Goal: Check status: Check status

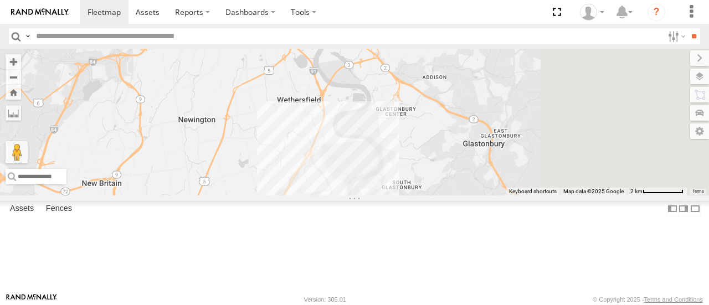
drag, startPoint x: 586, startPoint y: 120, endPoint x: 317, endPoint y: 281, distance: 314.1
click at [296, 195] on div "Commuter V-7" at bounding box center [354, 122] width 709 height 146
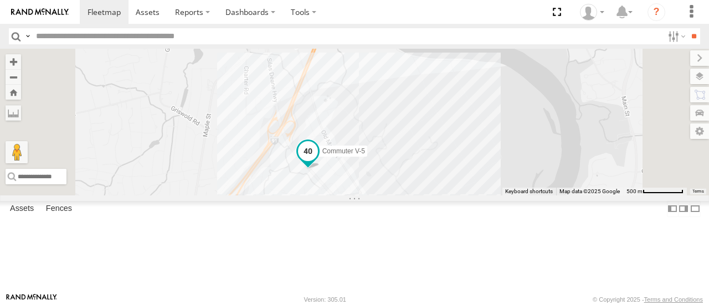
click at [318, 161] on span at bounding box center [308, 151] width 20 height 20
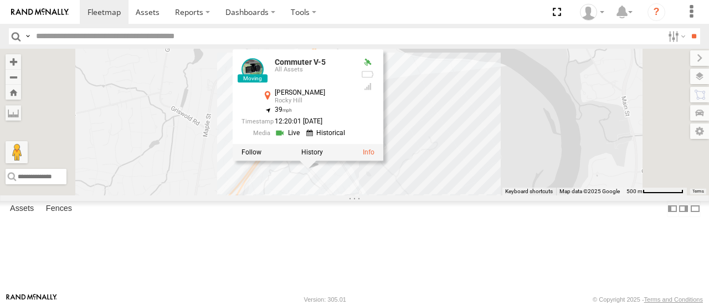
click at [533, 105] on div "Commuter V-7 Commuter V-5 2 Commuter V-5 All Assets [PERSON_NAME] [GEOGRAPHIC_D…" at bounding box center [354, 122] width 709 height 146
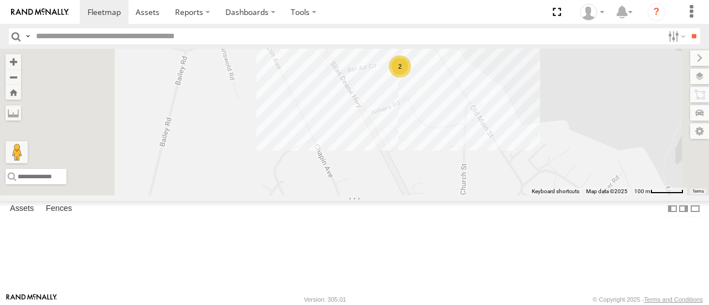
drag, startPoint x: 536, startPoint y: 158, endPoint x: 534, endPoint y: 197, distance: 39.4
click at [537, 195] on div "Commuter V-7 Commuter V-5 2" at bounding box center [354, 122] width 709 height 146
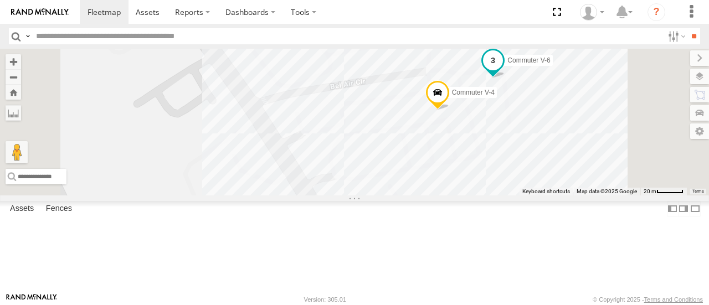
click at [503, 71] on span at bounding box center [493, 61] width 20 height 20
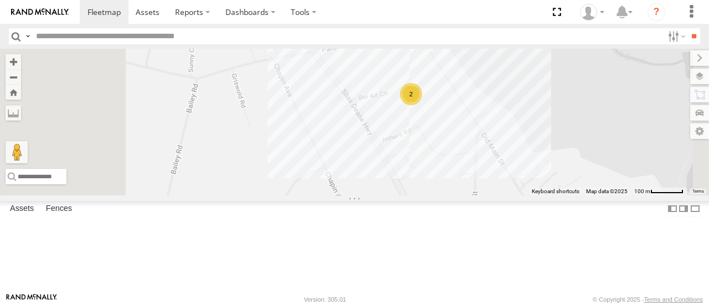
click at [390, 158] on div "Commuter V-7 Commuter V-5 2" at bounding box center [354, 122] width 709 height 146
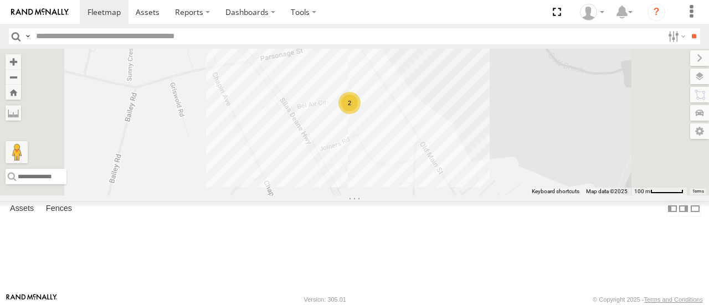
drag, startPoint x: 538, startPoint y: 219, endPoint x: 466, endPoint y: 230, distance: 73.3
click at [466, 195] on div "Commuter V-7 Commuter V-5 2" at bounding box center [354, 122] width 709 height 146
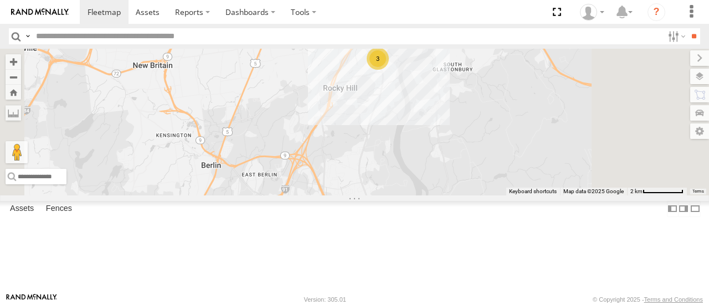
drag, startPoint x: 518, startPoint y: 85, endPoint x: 506, endPoint y: 143, distance: 59.4
click at [506, 143] on div "Commuter V-7 3" at bounding box center [354, 122] width 709 height 146
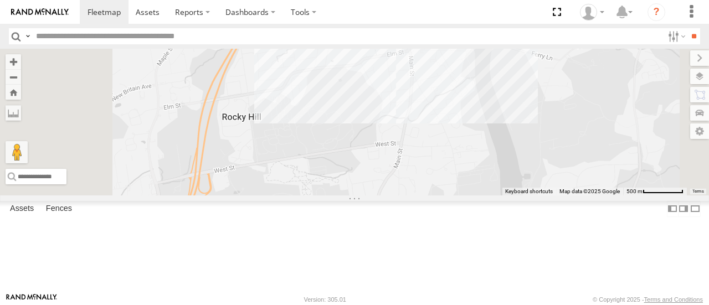
drag, startPoint x: 525, startPoint y: 84, endPoint x: 497, endPoint y: 146, distance: 67.9
click at [497, 146] on div "Commuter V-7 3" at bounding box center [354, 122] width 709 height 146
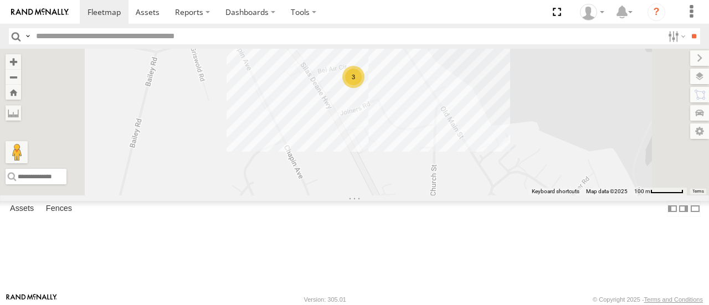
drag, startPoint x: 537, startPoint y: 131, endPoint x: 524, endPoint y: 162, distance: 33.0
click at [524, 162] on div "Commuter V-7 3" at bounding box center [354, 122] width 709 height 146
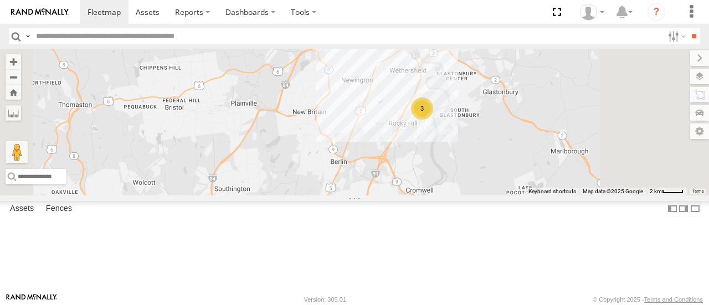
drag, startPoint x: 612, startPoint y: 116, endPoint x: 489, endPoint y: 195, distance: 146.5
click at [489, 195] on div "Commuter V-7 3" at bounding box center [354, 122] width 709 height 146
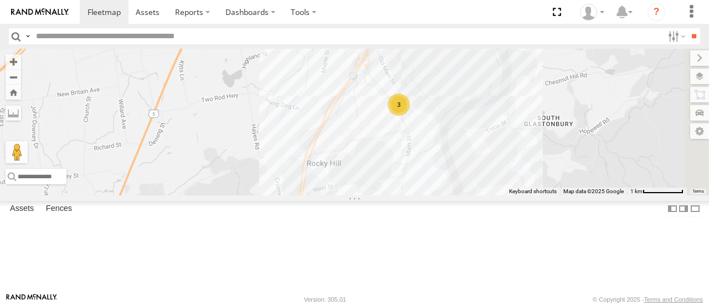
drag, startPoint x: 595, startPoint y: 141, endPoint x: 515, endPoint y: 184, distance: 90.2
click at [515, 184] on div "Commuter V-7 3" at bounding box center [354, 122] width 709 height 146
